Goal: Find specific page/section: Find specific page/section

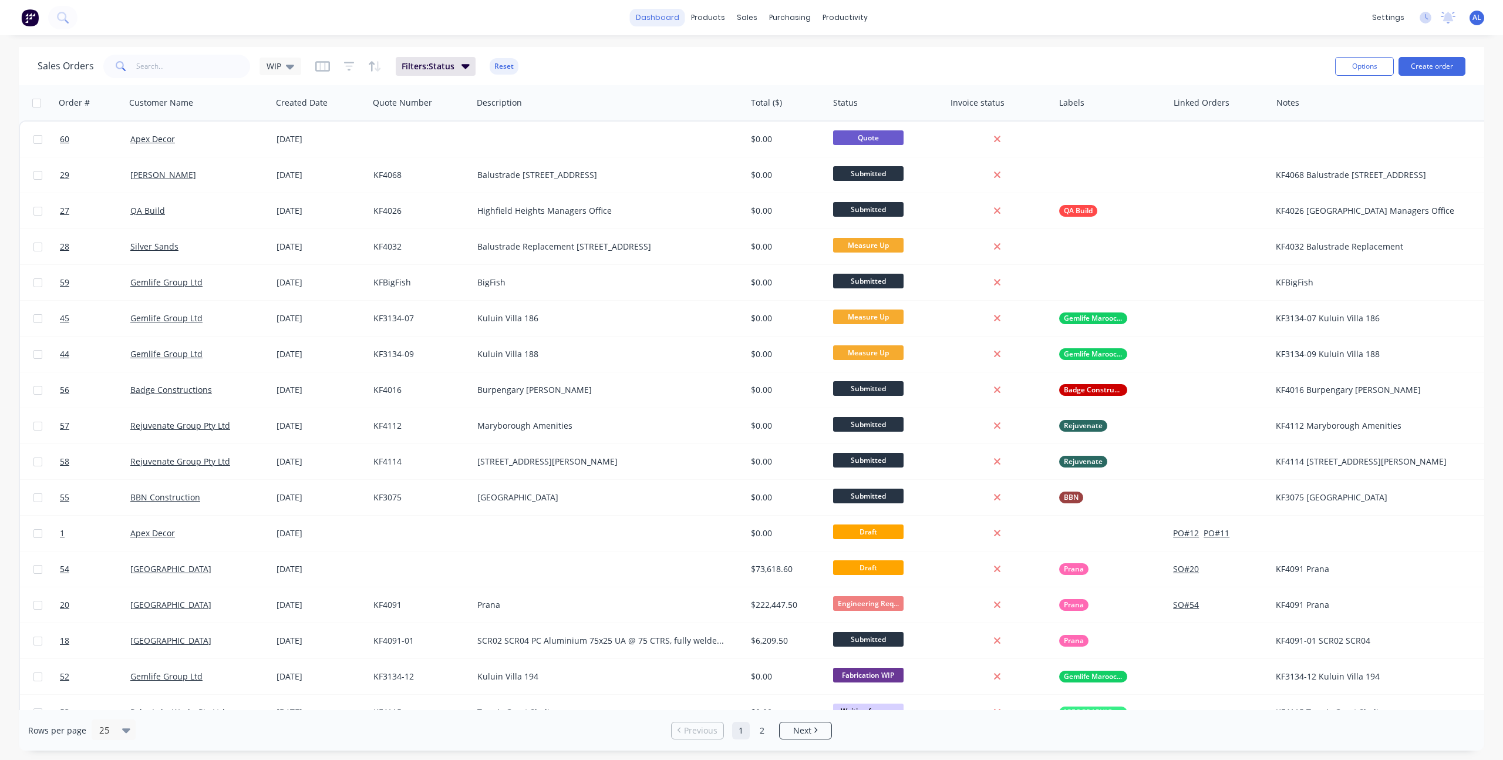
click at [660, 18] on link "dashboard" at bounding box center [657, 18] width 55 height 18
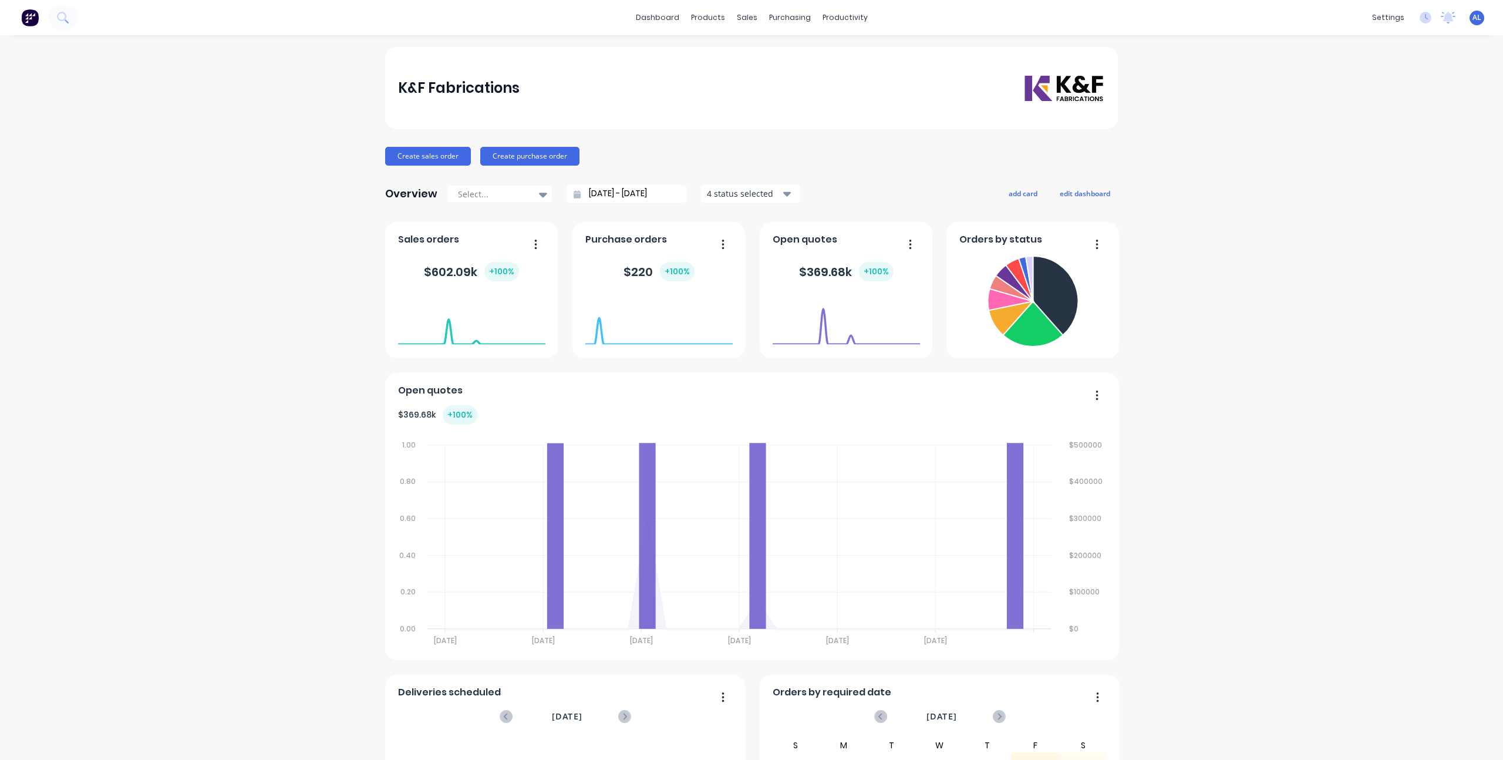
click at [310, 295] on div "K&F Fabrications Create sales order Create purchase order Overview Select... [D…" at bounding box center [751, 504] width 1503 height 915
click at [333, 272] on div "K&F Fabrications Create sales order Create purchase order Overview Select... [D…" at bounding box center [751, 504] width 1503 height 915
click at [1270, 267] on div "K&F Fabrications Create sales order Create purchase order Overview Select... [D…" at bounding box center [751, 504] width 1503 height 915
click at [289, 174] on div "K&F Fabrications Create sales order Create purchase order Overview Select... [D…" at bounding box center [751, 504] width 1503 height 915
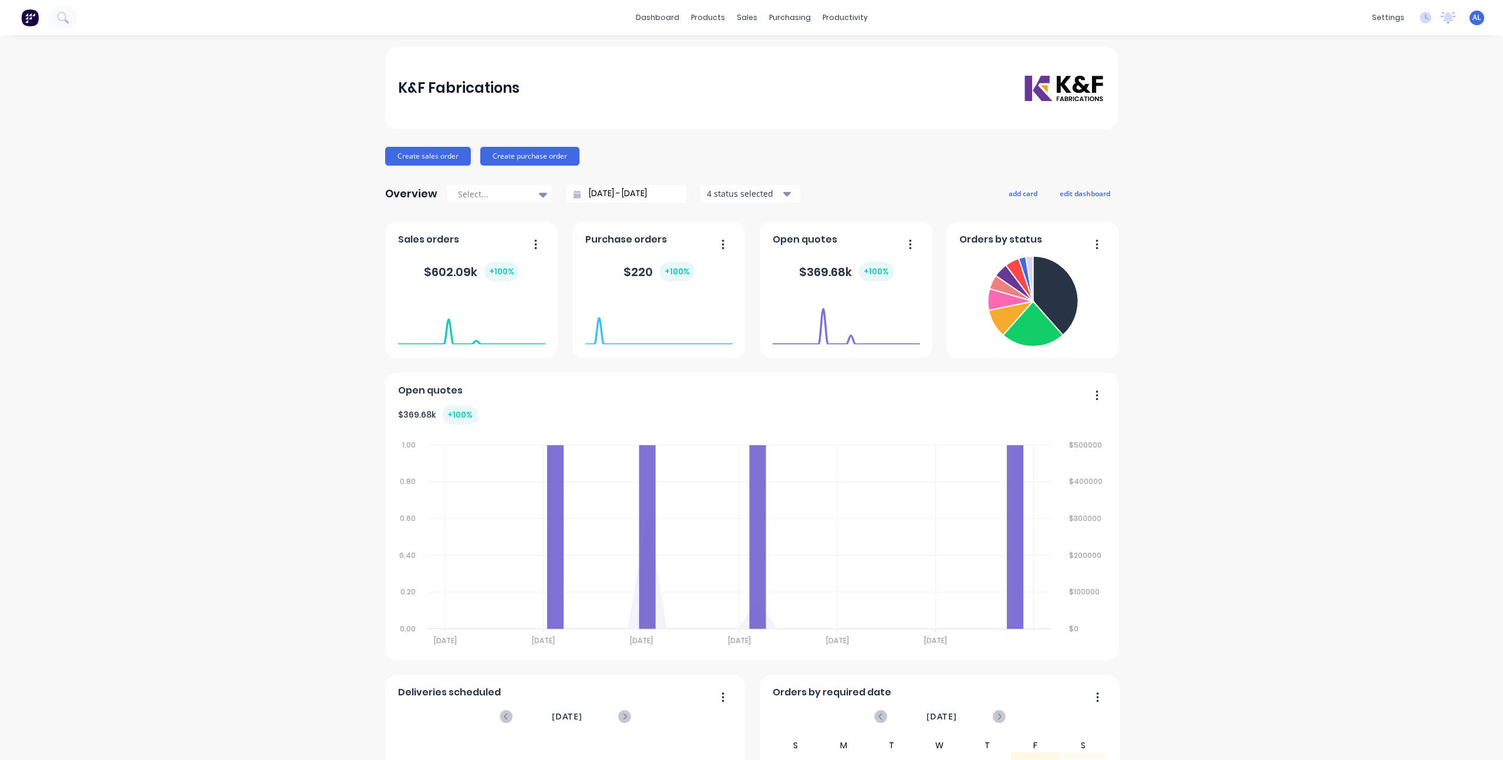
click at [315, 156] on div "K&F Fabrications Create sales order Create purchase order Overview Select... [D…" at bounding box center [751, 504] width 1503 height 915
click at [1122, 166] on div "K&F Fabrications Create sales order Create purchase order Overview Select... [D…" at bounding box center [751, 504] width 1503 height 915
